Goal: Navigation & Orientation: Find specific page/section

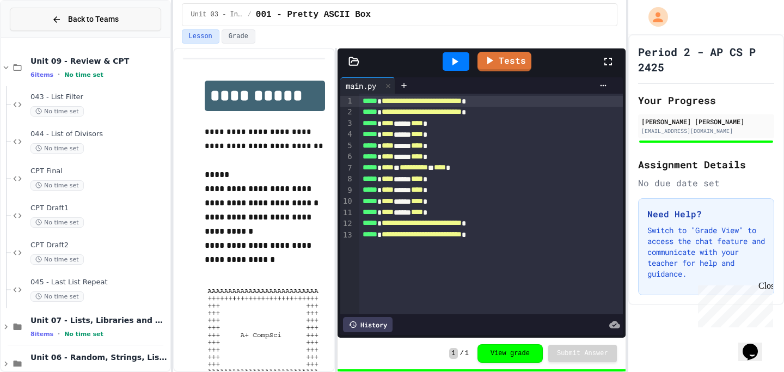
click at [56, 25] on button "Back to Teams" at bounding box center [85, 19] width 151 height 23
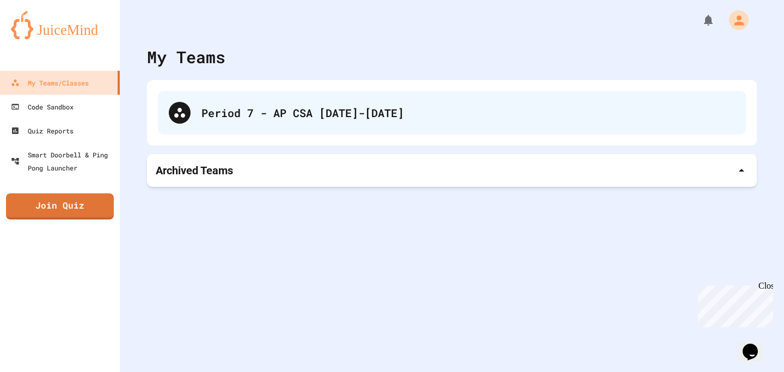
click at [235, 108] on div "Period 7 - AP CSA [DATE]-[DATE]" at bounding box center [468, 113] width 534 height 16
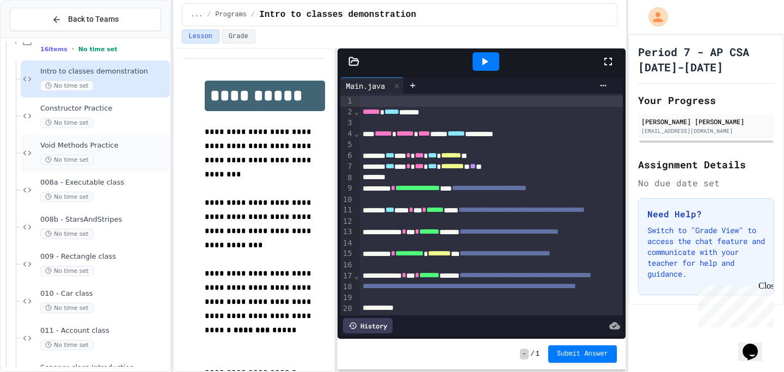
scroll to position [80, 0]
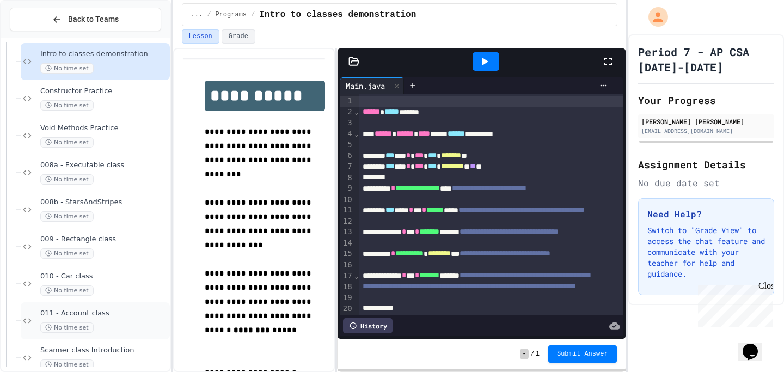
click at [120, 321] on div "011 - Account class No time set" at bounding box center [103, 321] width 127 height 24
